Goal: Task Accomplishment & Management: Use online tool/utility

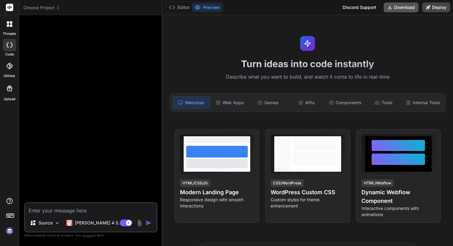
click at [397, 5] on button "Download" at bounding box center [401, 7] width 35 height 10
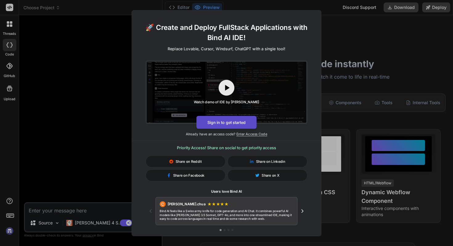
click at [224, 121] on button "Sign in to get started" at bounding box center [226, 122] width 60 height 13
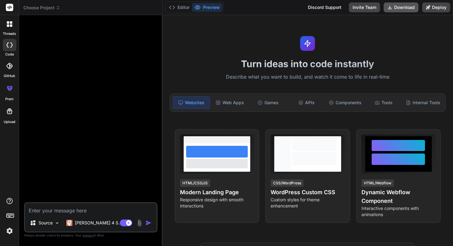
click at [401, 8] on button "Download" at bounding box center [401, 7] width 35 height 10
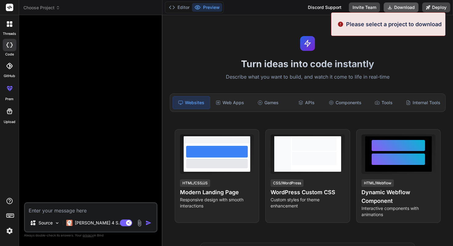
click at [401, 8] on button "Download" at bounding box center [401, 7] width 35 height 10
click at [253, 105] on div "Games" at bounding box center [268, 102] width 37 height 13
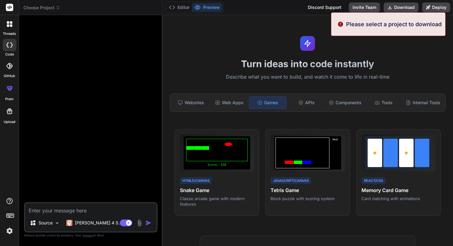
click at [226, 109] on div "Websites Web Apps Games APIs Components Tools Internal Tools" at bounding box center [308, 102] width 276 height 18
click at [293, 103] on div "APIs" at bounding box center [306, 102] width 37 height 13
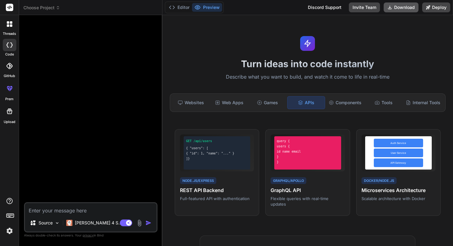
click at [402, 8] on button "Download" at bounding box center [401, 7] width 35 height 10
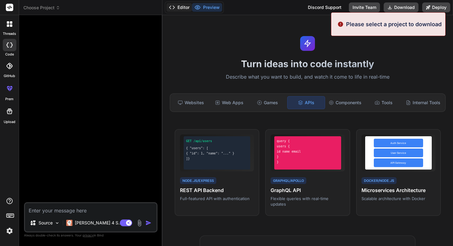
click at [179, 5] on button "Editor" at bounding box center [179, 7] width 26 height 9
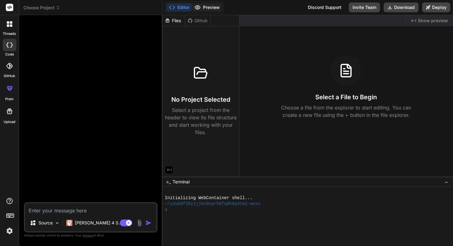
click at [202, 6] on button "Preview" at bounding box center [207, 7] width 30 height 9
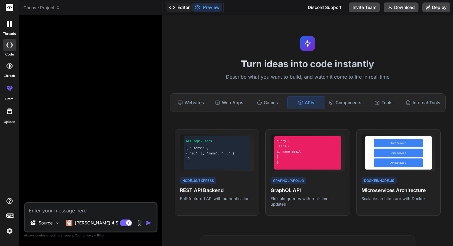
click at [183, 9] on button "Editor" at bounding box center [179, 7] width 26 height 9
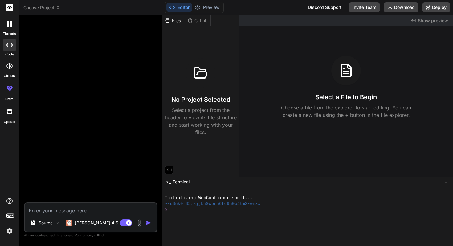
click at [285, 246] on div at bounding box center [307, 216] width 291 height 59
click at [52, 223] on p "Source" at bounding box center [46, 223] width 14 height 6
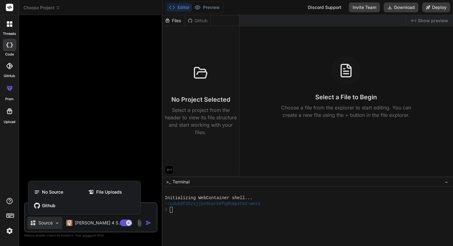
click at [79, 223] on div at bounding box center [226, 123] width 453 height 246
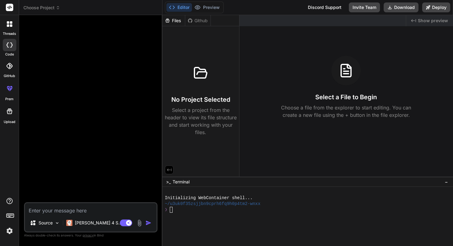
click at [139, 225] on img at bounding box center [139, 222] width 7 height 7
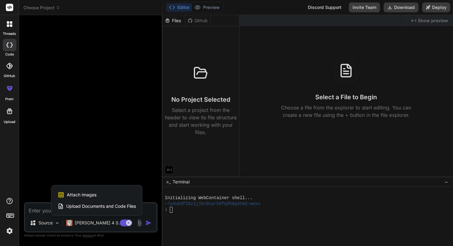
click at [139, 225] on div at bounding box center [226, 123] width 453 height 246
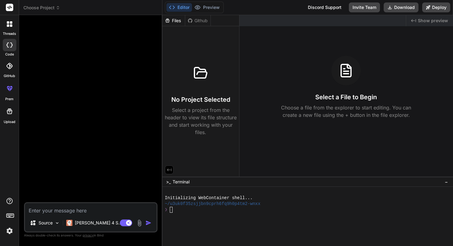
click at [6, 29] on div at bounding box center [9, 24] width 13 height 13
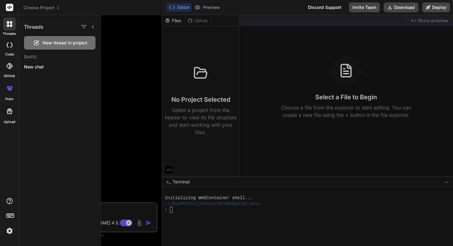
click at [10, 5] on rect at bounding box center [9, 7] width 7 height 7
click at [10, 9] on rect at bounding box center [9, 7] width 7 height 7
click at [13, 52] on label "code" at bounding box center [9, 54] width 9 height 5
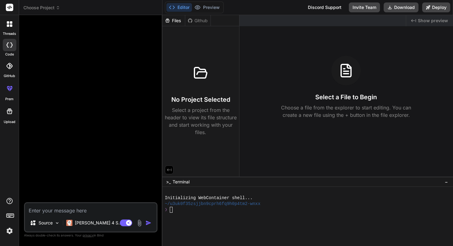
click at [11, 72] on div at bounding box center [10, 66] width 14 height 14
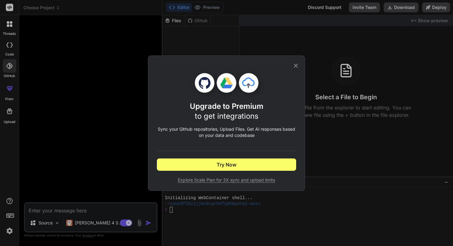
click at [13, 87] on div "Upgrade to Premium to get integrations Sync your Github repositories, Upload Fi…" at bounding box center [226, 123] width 453 height 246
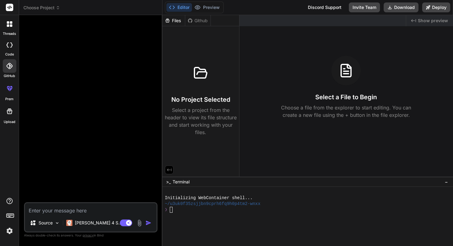
click at [9, 89] on icon at bounding box center [8, 89] width 3 height 3
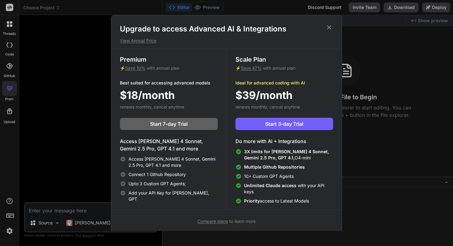
click at [326, 27] on icon at bounding box center [329, 27] width 7 height 7
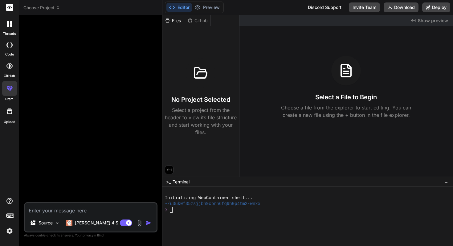
click at [11, 121] on label "Upload" at bounding box center [10, 121] width 12 height 5
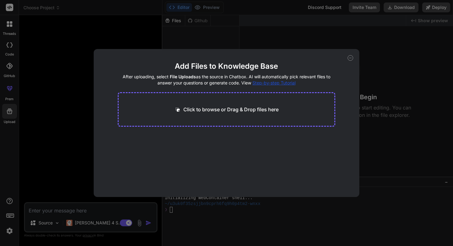
click at [349, 56] on icon at bounding box center [351, 58] width 6 height 6
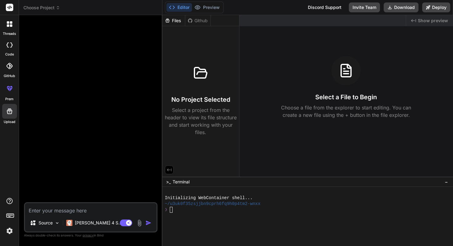
click at [14, 214] on icon at bounding box center [10, 215] width 9 height 9
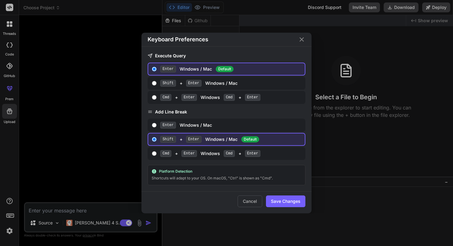
click at [252, 194] on div "Cancel Save Changes" at bounding box center [226, 202] width 170 height 22
click at [244, 202] on button "Cancel" at bounding box center [250, 201] width 25 height 12
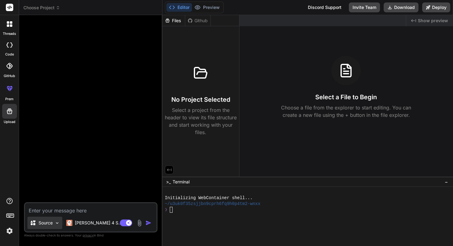
click at [52, 225] on p "Source" at bounding box center [46, 223] width 14 height 6
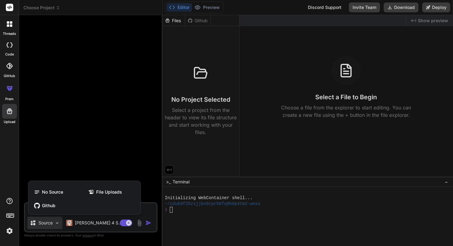
click at [140, 224] on div at bounding box center [226, 123] width 453 height 246
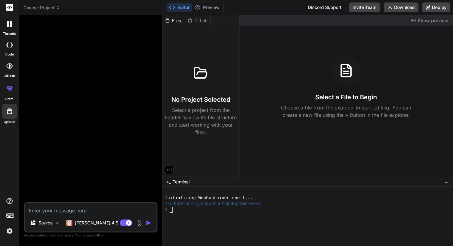
click at [140, 224] on img at bounding box center [139, 222] width 7 height 7
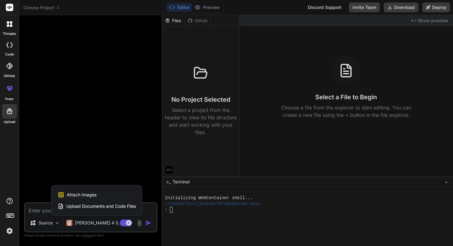
click at [150, 211] on div at bounding box center [226, 123] width 453 height 246
type textarea "x"
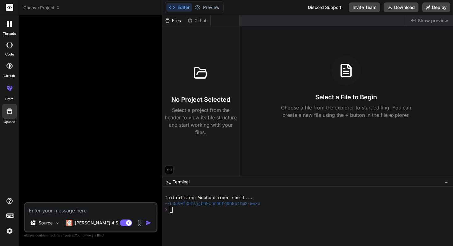
click at [12, 213] on icon at bounding box center [10, 215] width 9 height 9
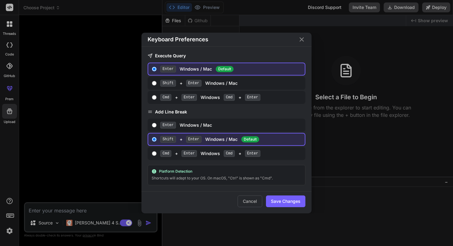
click at [12, 213] on div "Keyboard Preferences Execute Query Enter Windows / Mac Default Shift + Enter Wi…" at bounding box center [226, 123] width 453 height 246
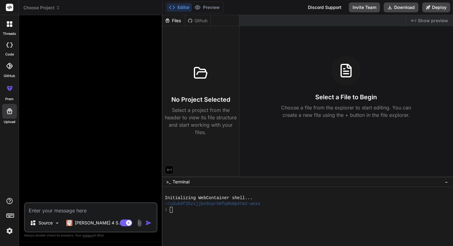
click at [11, 233] on img at bounding box center [9, 231] width 10 height 10
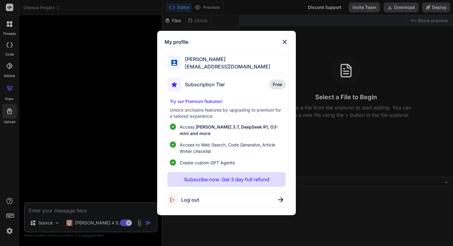
click at [288, 40] on img at bounding box center [284, 41] width 7 height 7
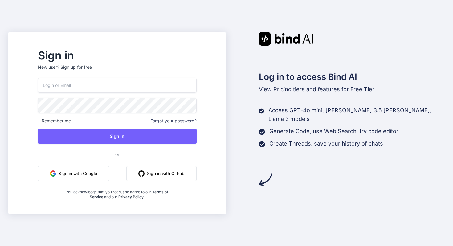
click at [109, 178] on button "Sign in with Google" at bounding box center [73, 173] width 71 height 15
